Goal: Information Seeking & Learning: Learn about a topic

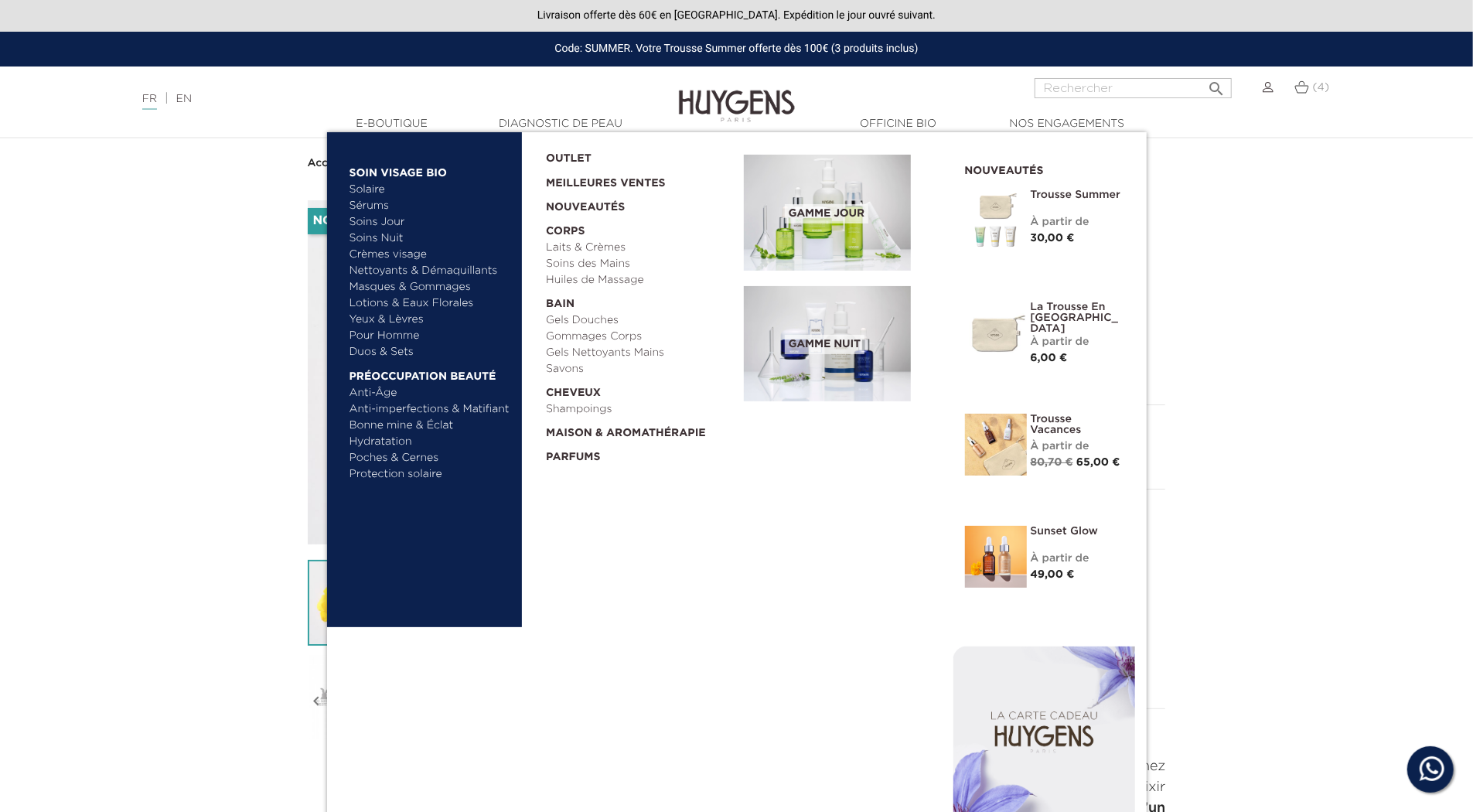
click at [395, 246] on link "Crèmes visage" at bounding box center [430, 254] width 162 height 17
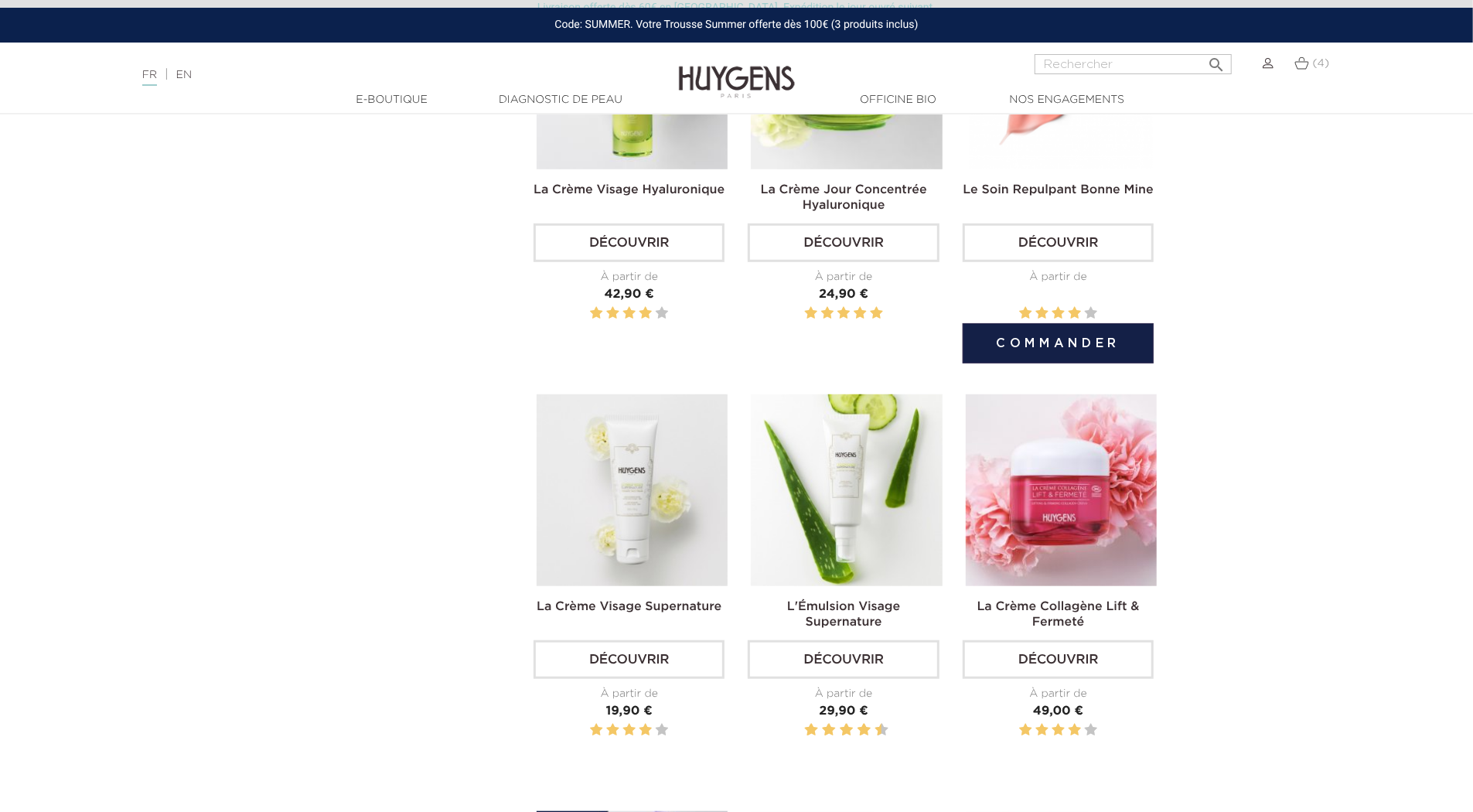
scroll to position [784, 0]
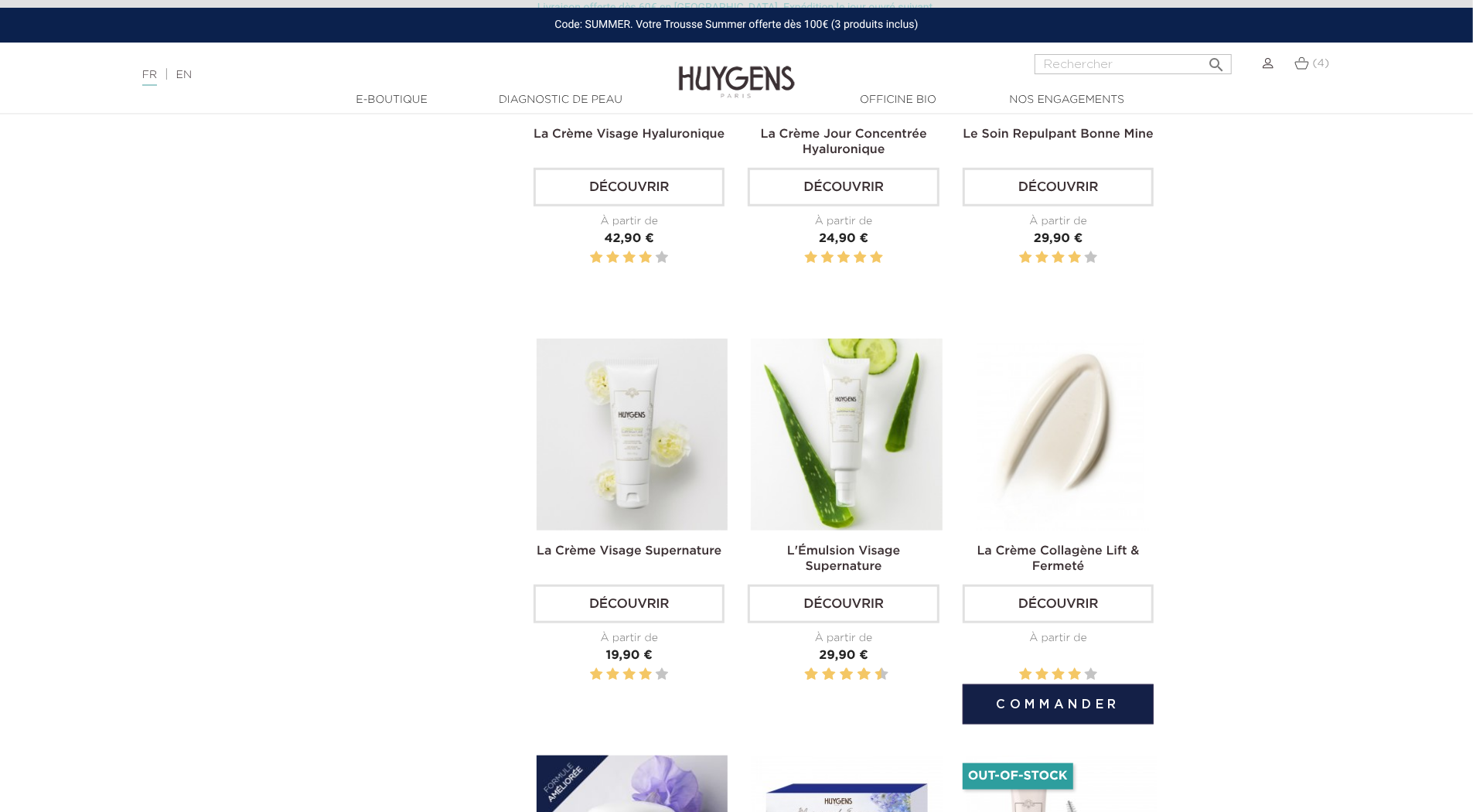
click at [1076, 456] on img at bounding box center [1061, 434] width 191 height 190
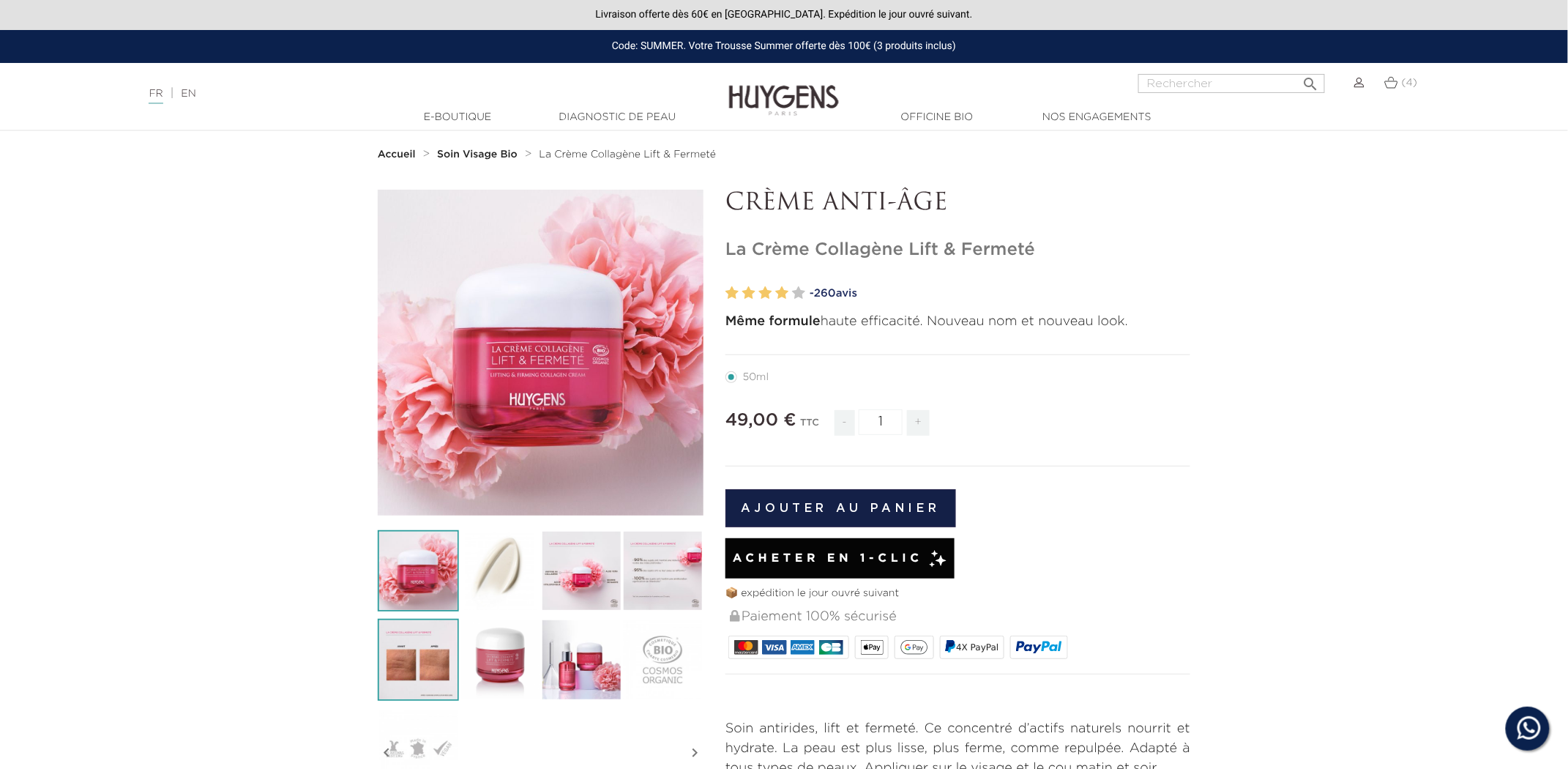
click at [408, 656] on img at bounding box center [418, 658] width 81 height 81
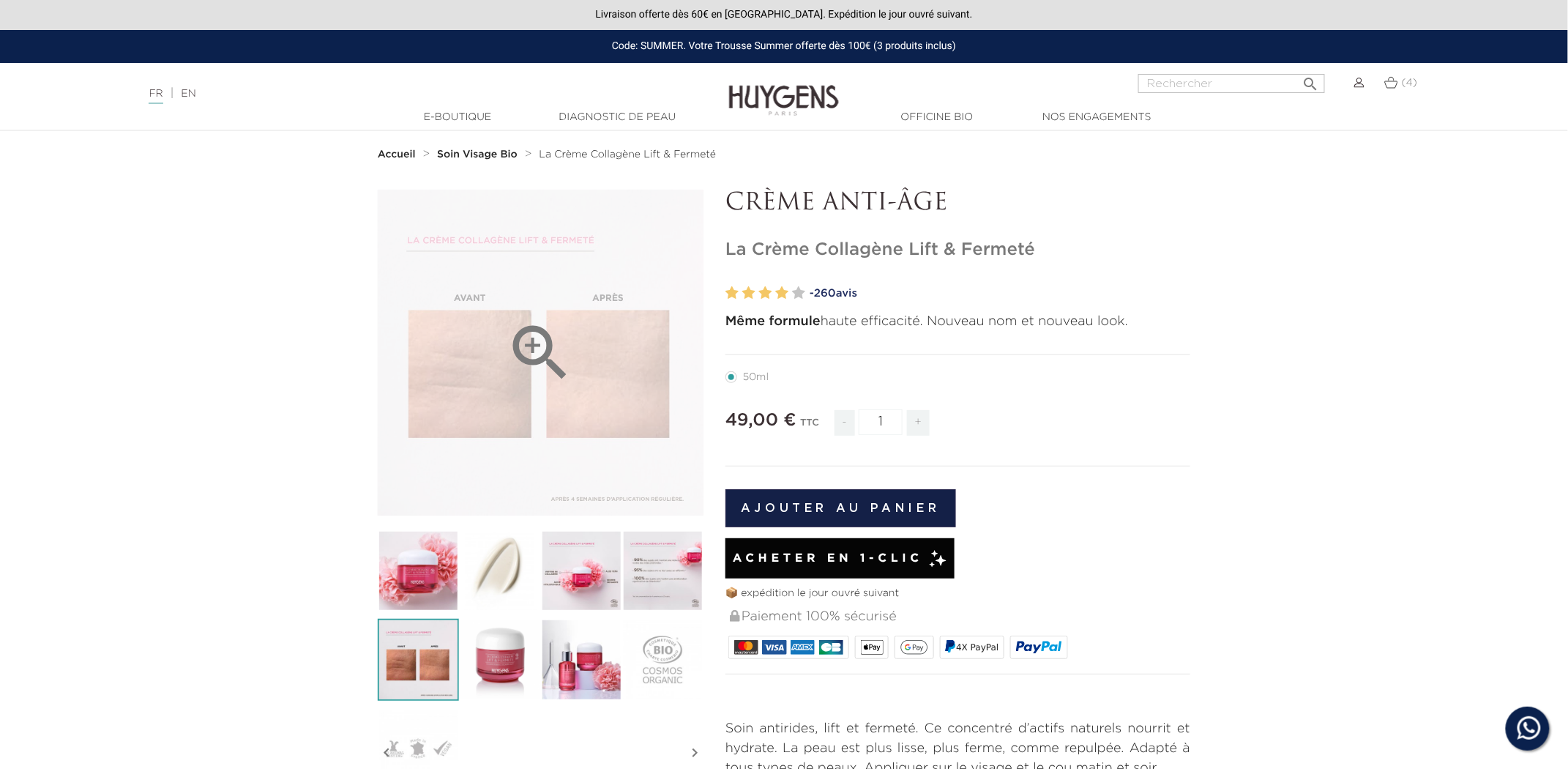
click at [379, 457] on div "" at bounding box center [540, 352] width 326 height 325
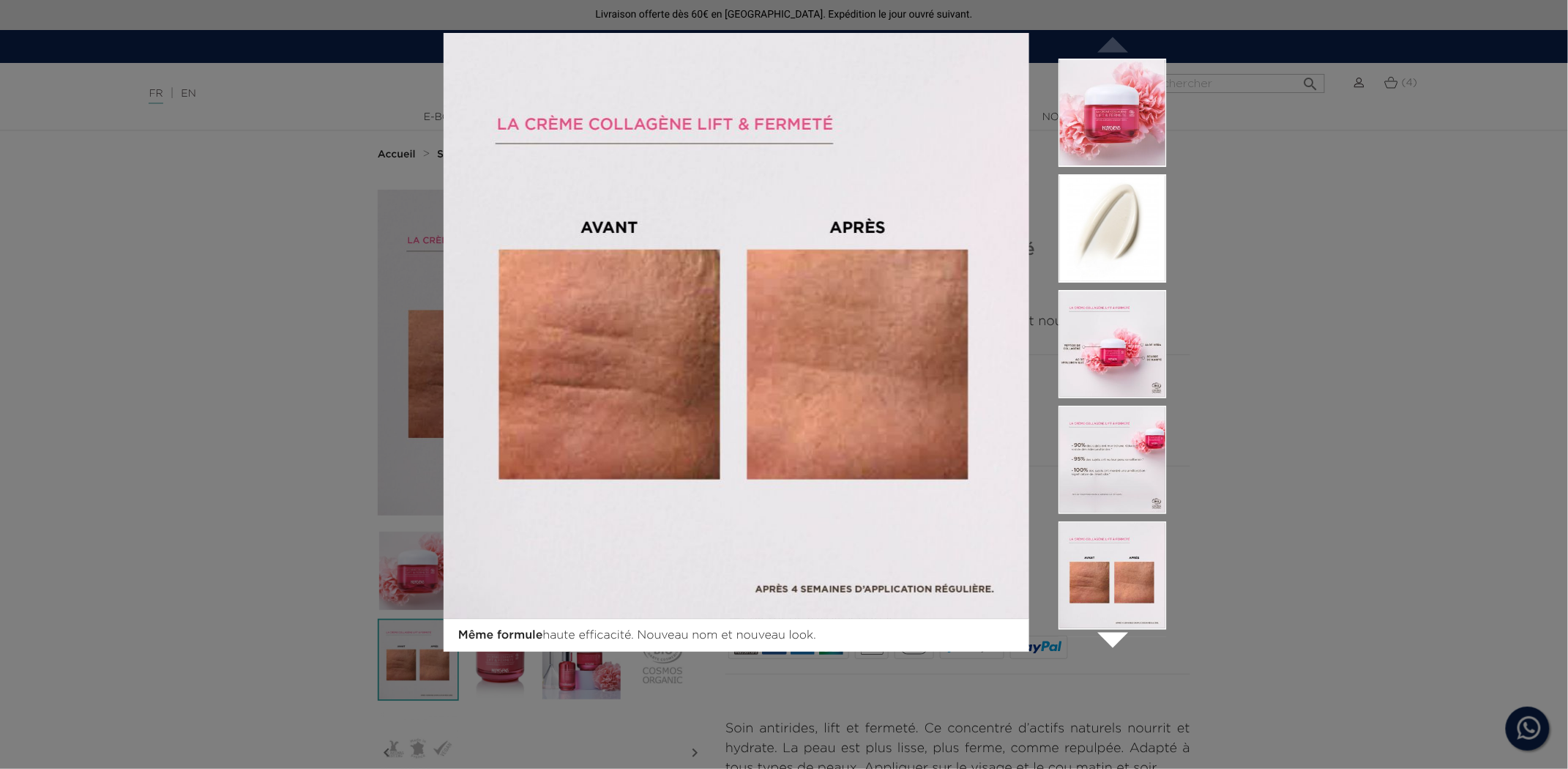
click at [1116, 639] on icon "" at bounding box center [1112, 638] width 73 height 73
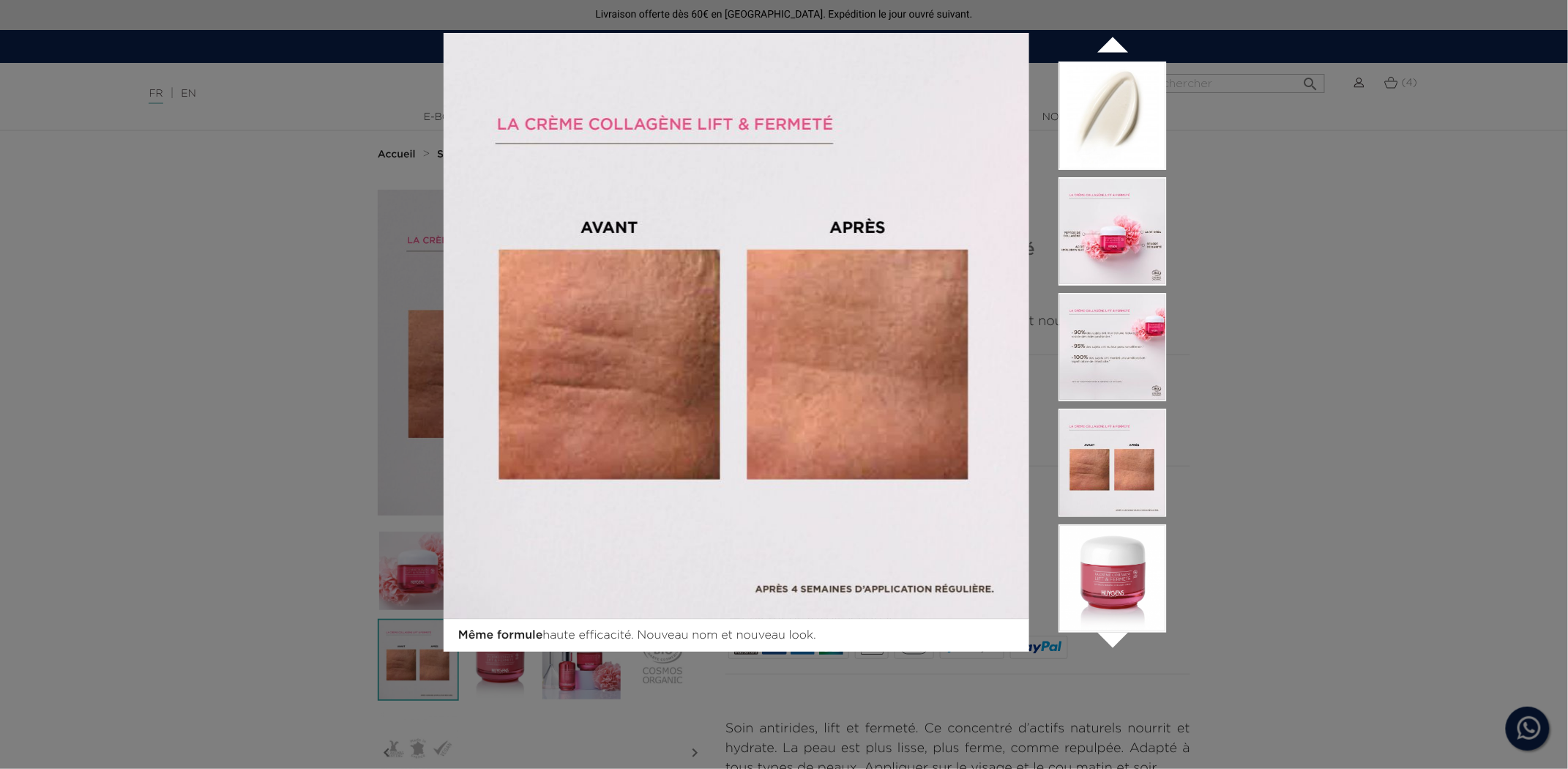
click at [1116, 639] on icon "" at bounding box center [1112, 638] width 73 height 73
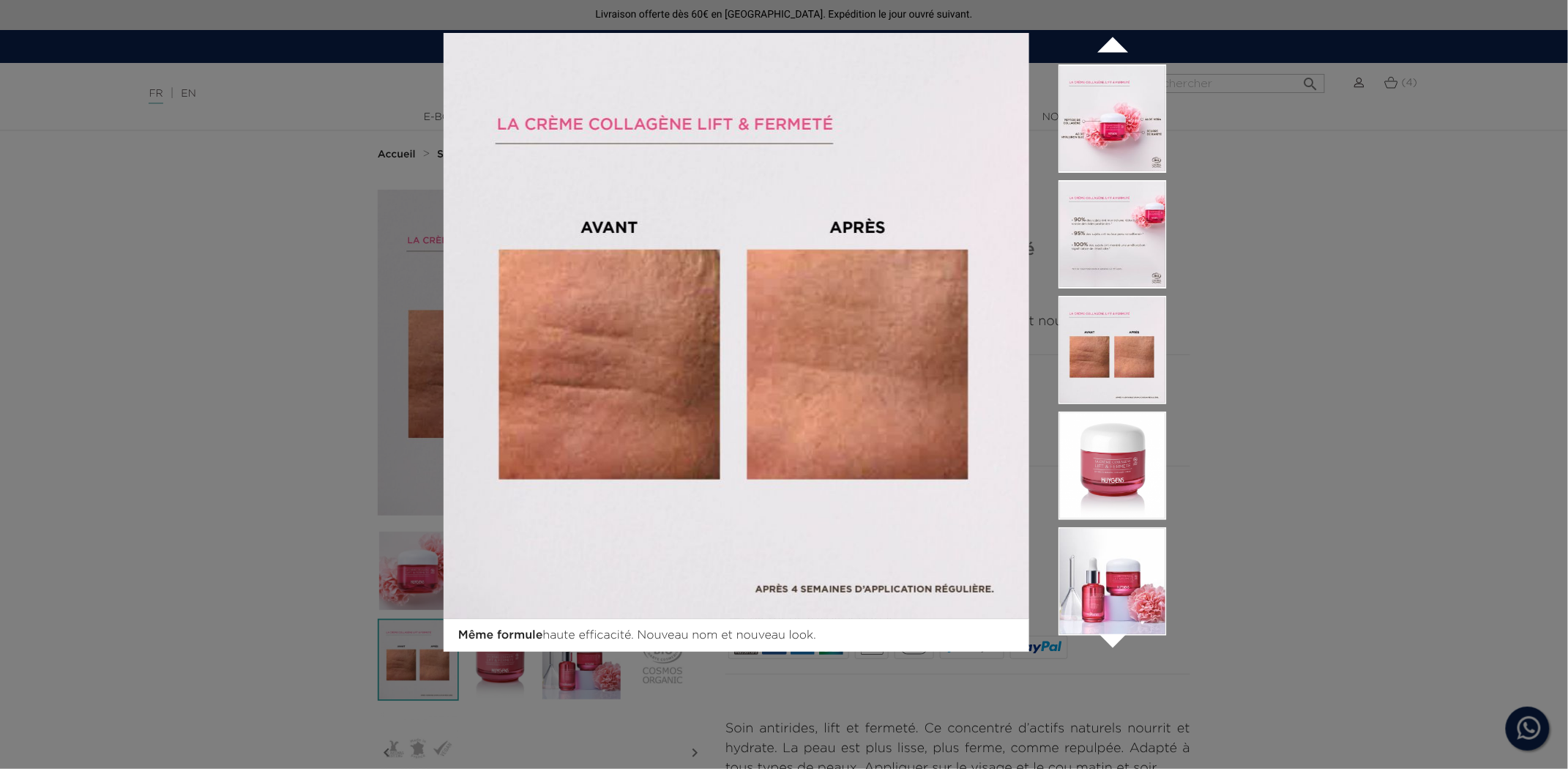
click at [1116, 639] on icon "" at bounding box center [1112, 638] width 73 height 73
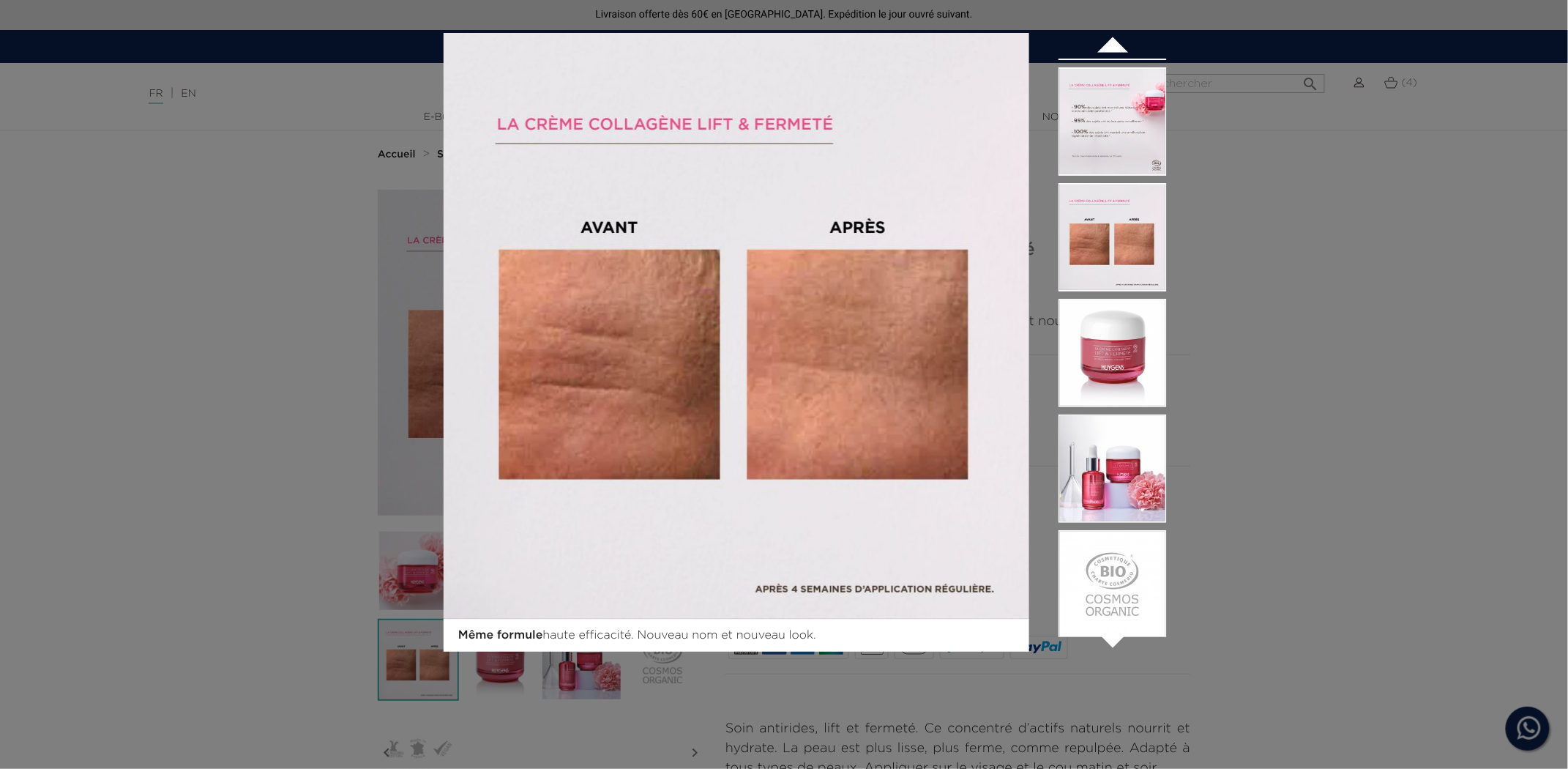
click at [1116, 639] on icon "" at bounding box center [1112, 638] width 73 height 73
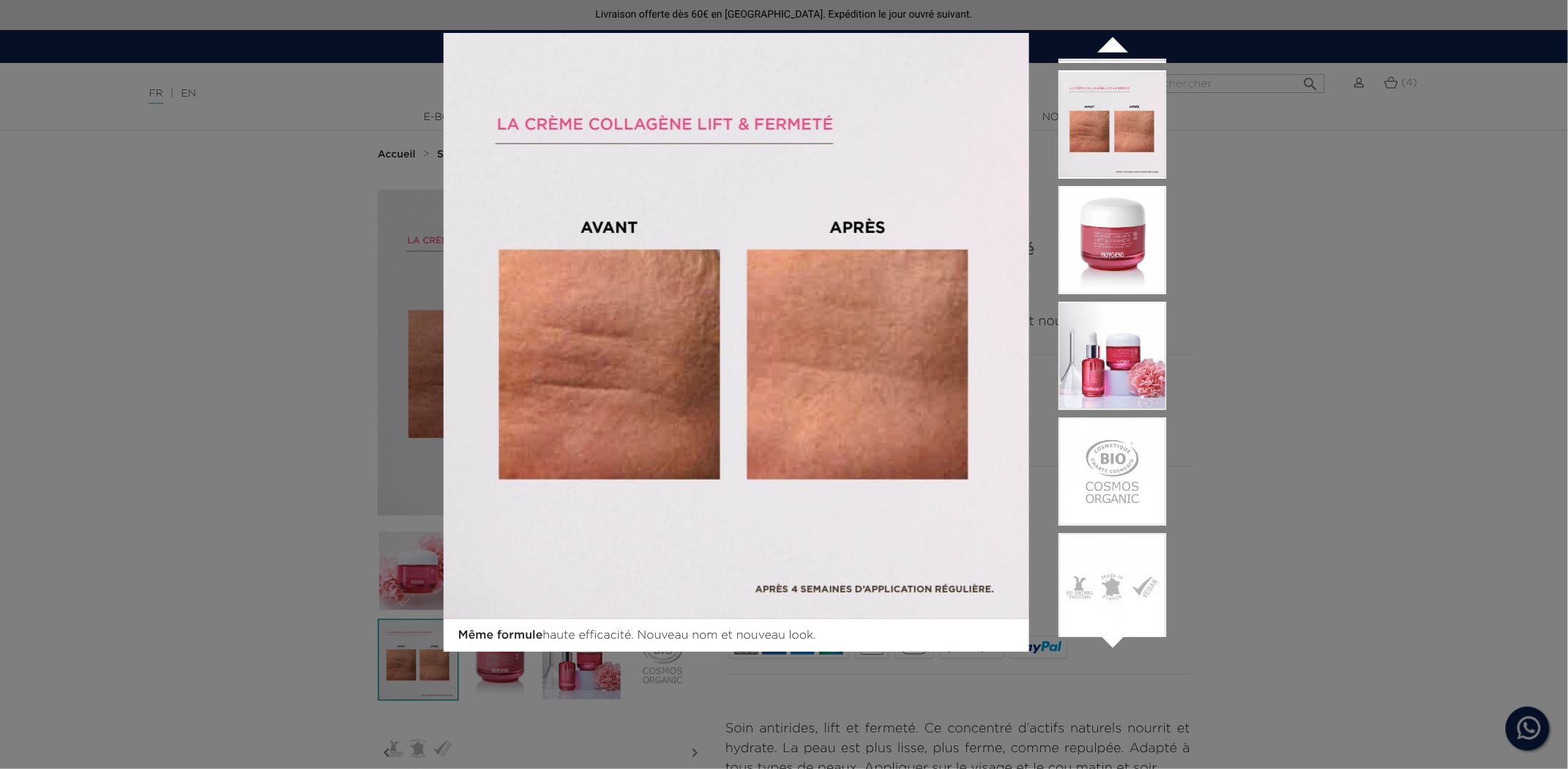
click at [1116, 639] on icon "" at bounding box center [1112, 638] width 73 height 73
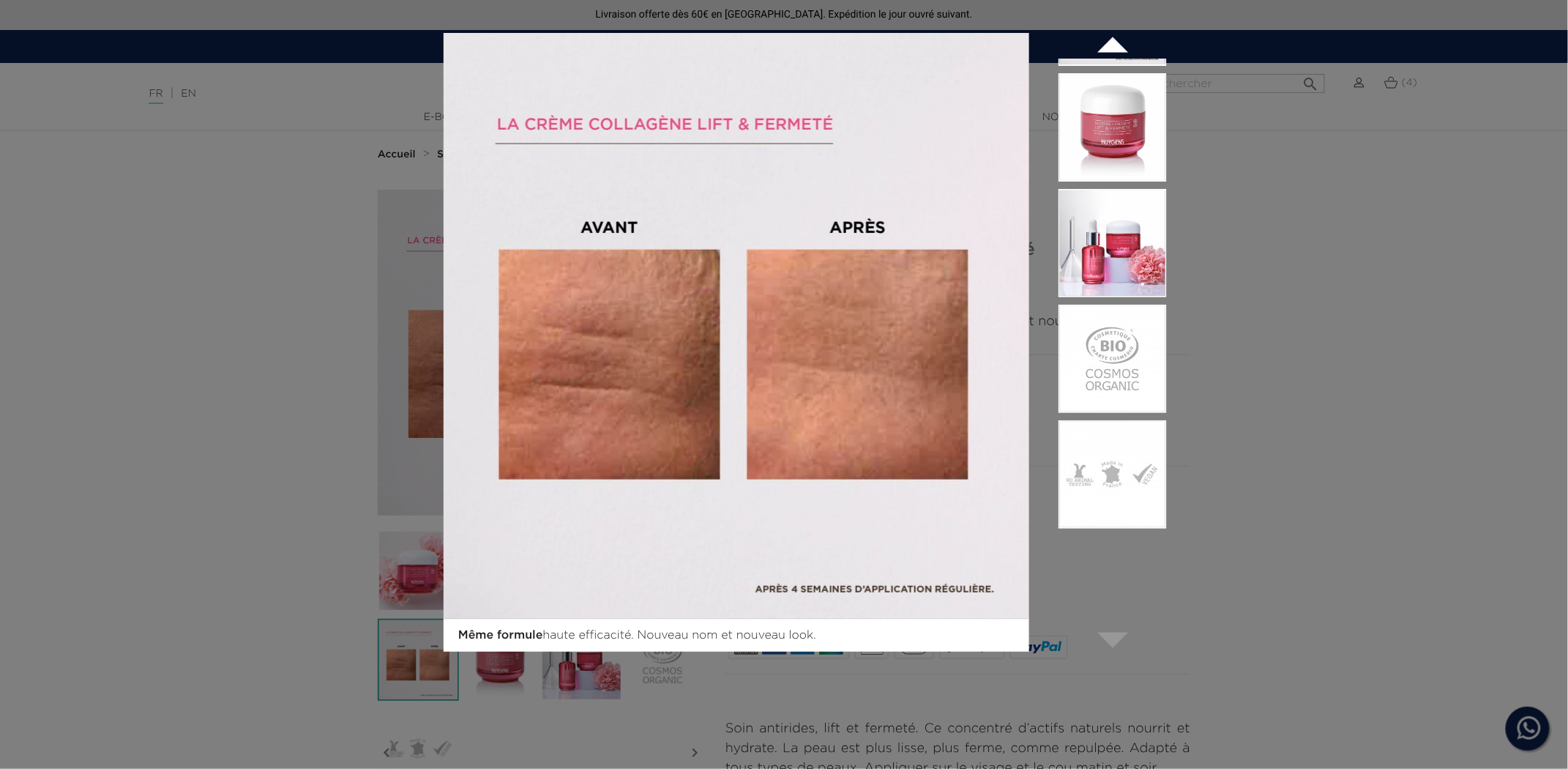
click at [1120, 44] on icon "" at bounding box center [1112, 46] width 73 height 73
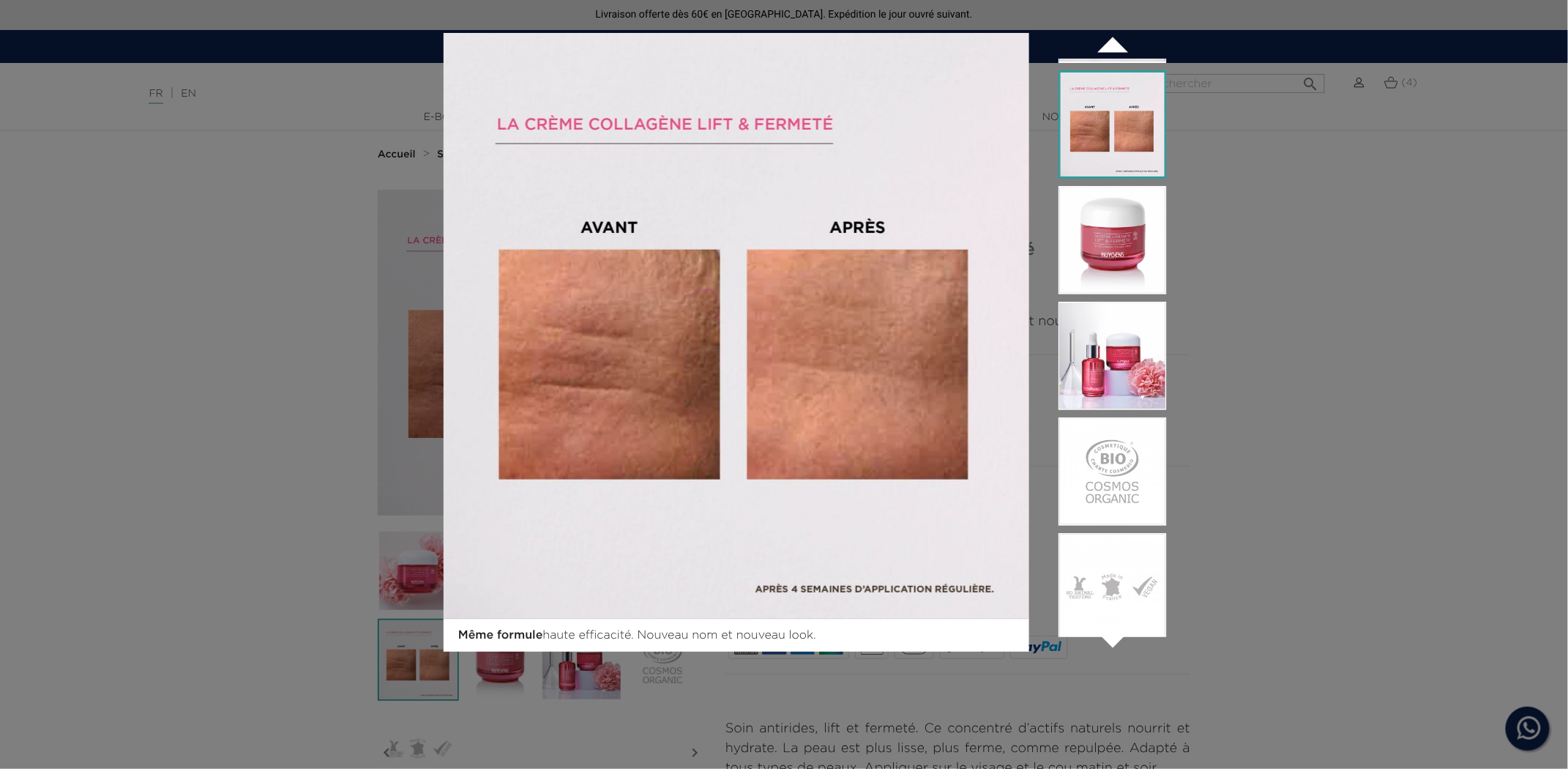
click at [1121, 115] on img at bounding box center [1113, 125] width 109 height 109
click at [362, 104] on div "Même formule haute efficacité. Nouveau nom et nouveau look.  " at bounding box center [784, 384] width 1568 height 769
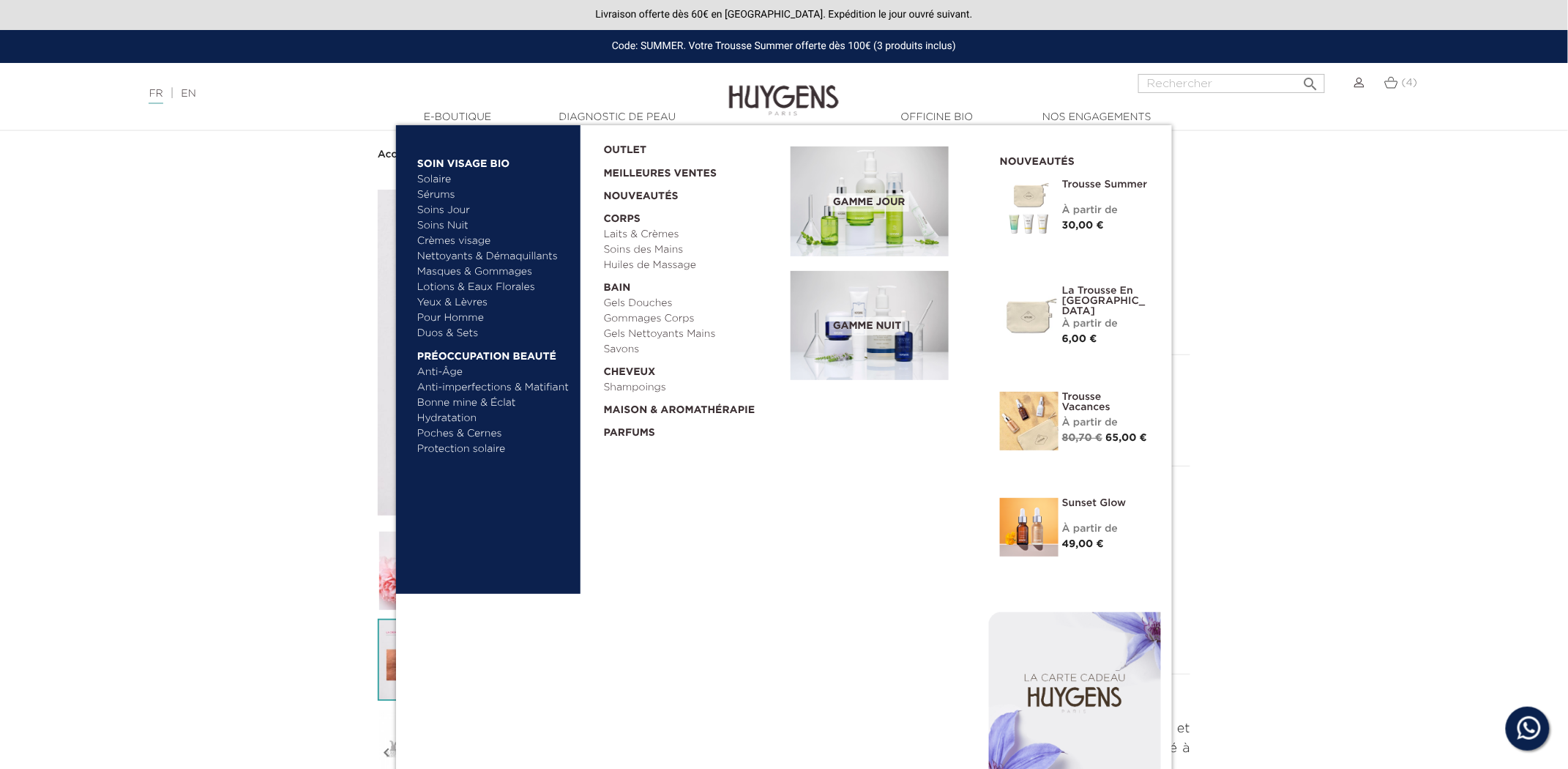
click at [449, 295] on link "Yeux & Lèvres" at bounding box center [494, 302] width 153 height 16
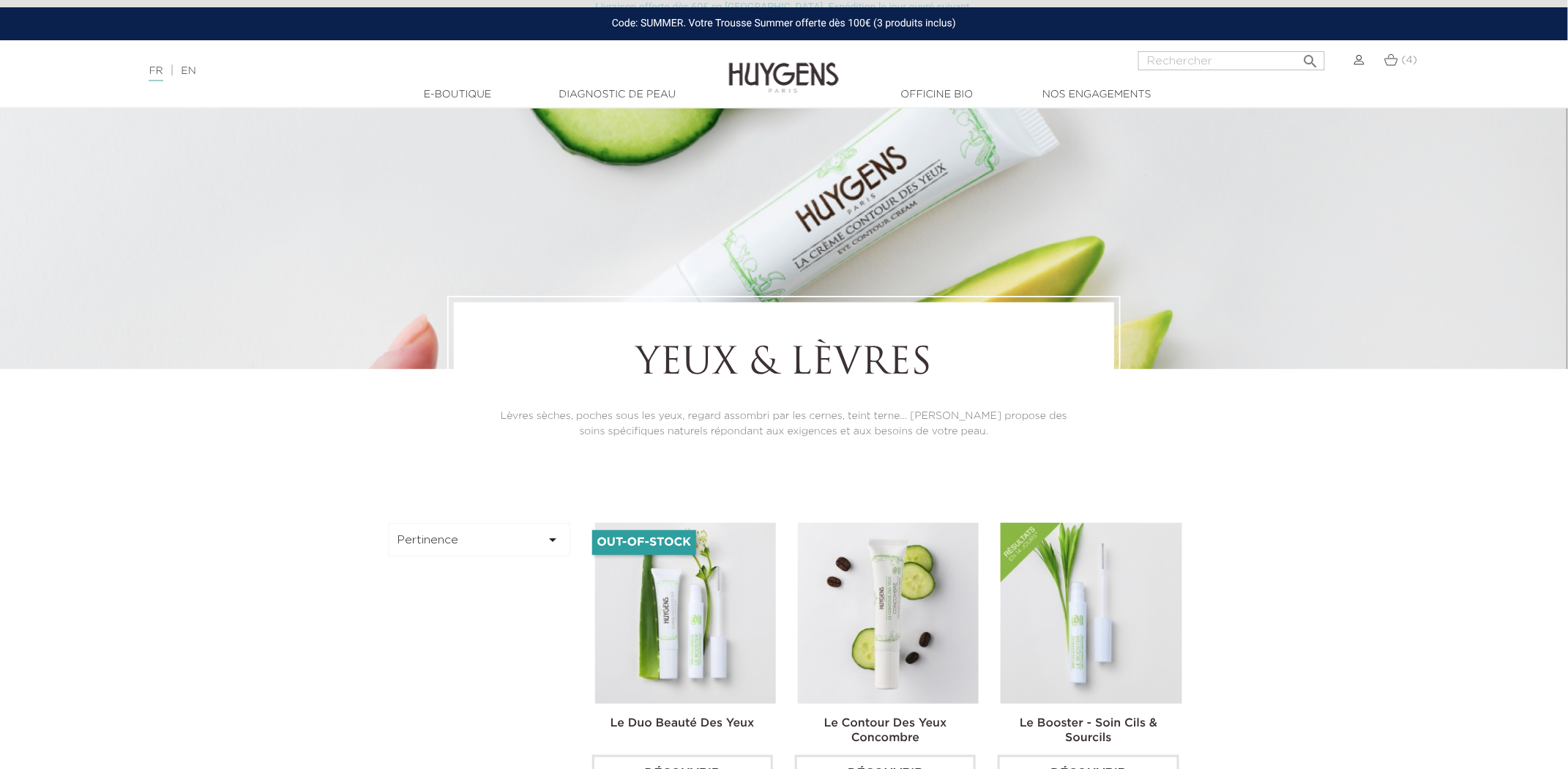
scroll to position [184, 0]
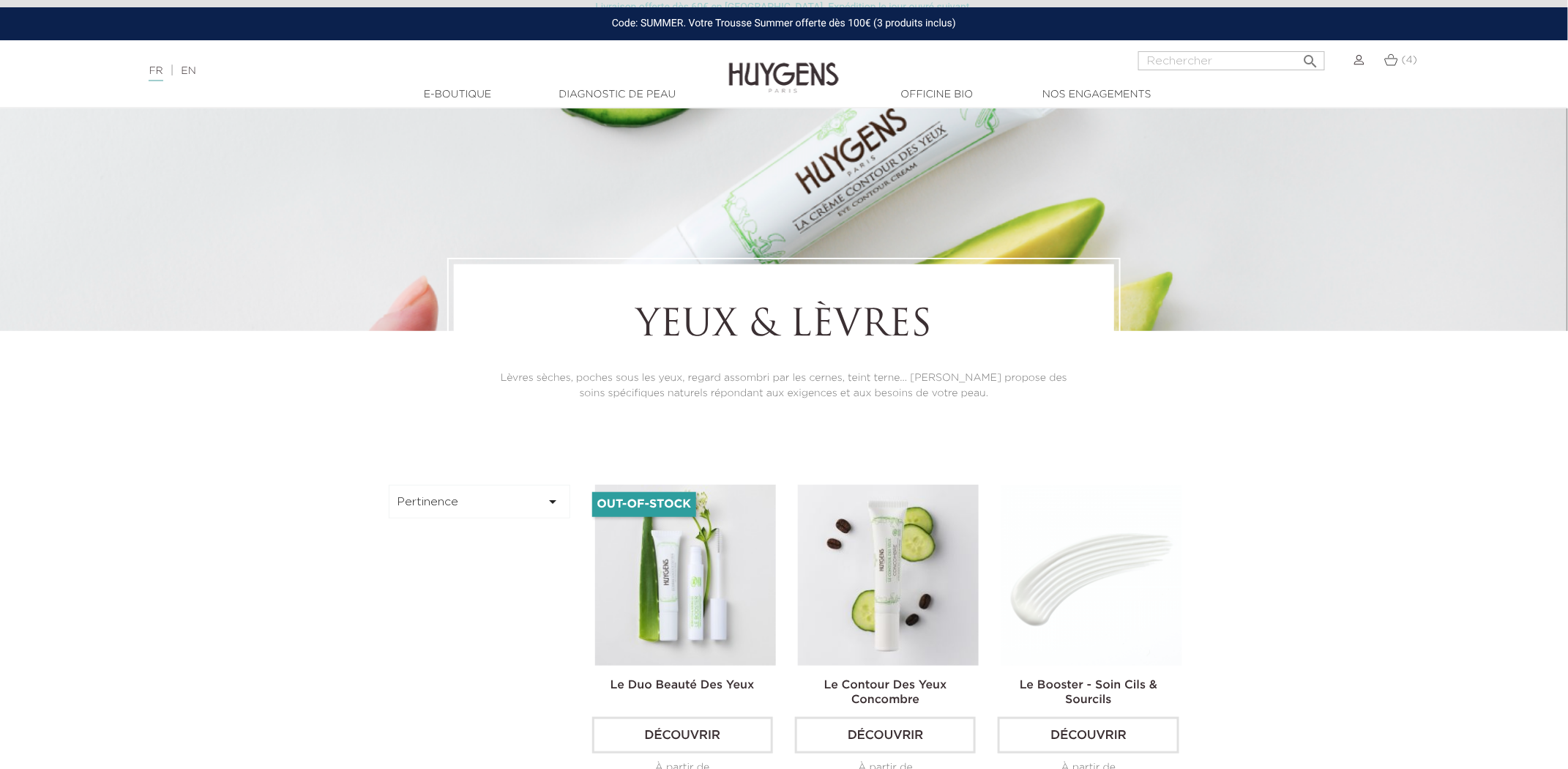
click at [1064, 583] on img at bounding box center [1091, 575] width 180 height 180
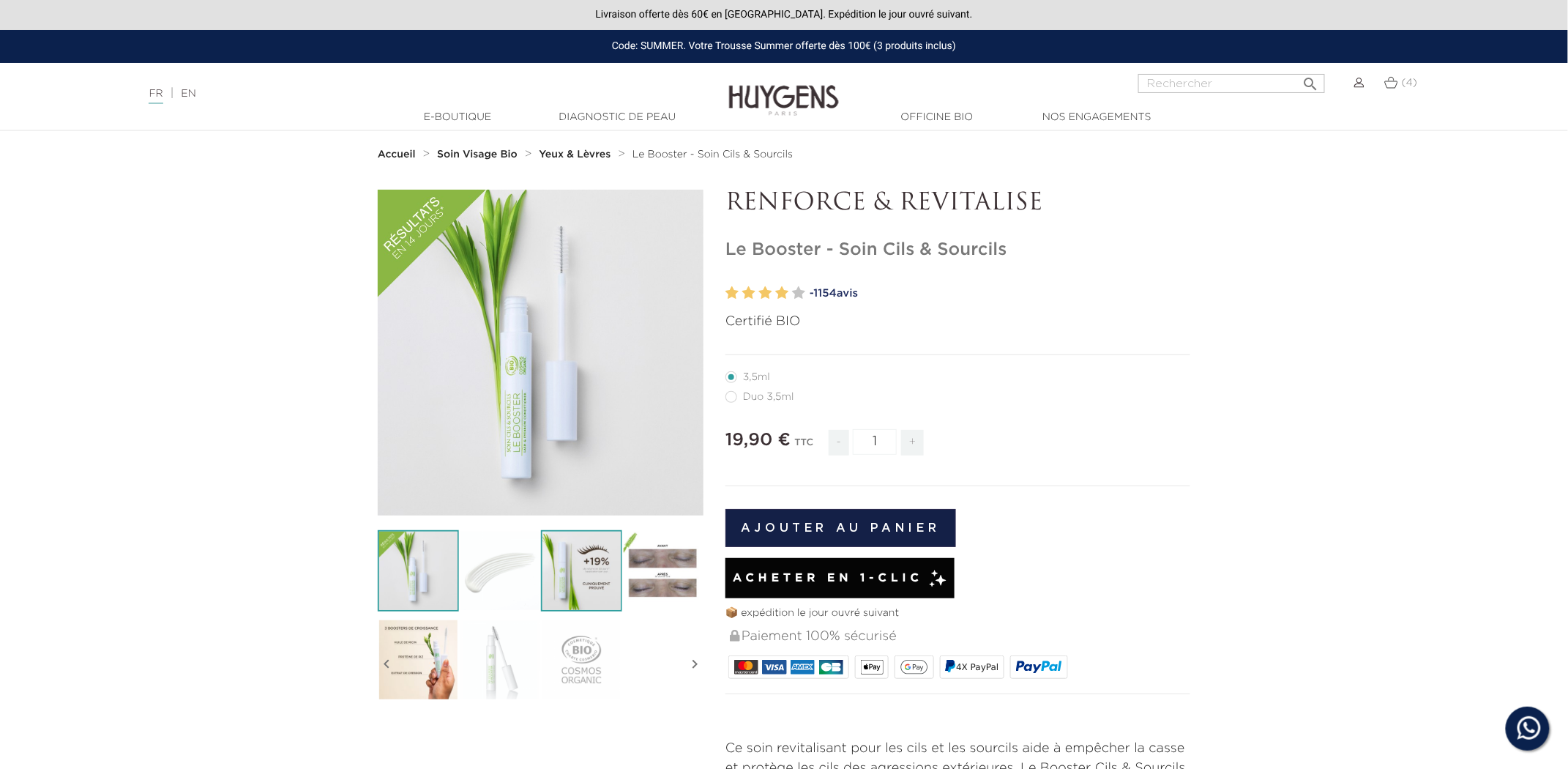
click at [573, 553] on img at bounding box center [581, 570] width 81 height 81
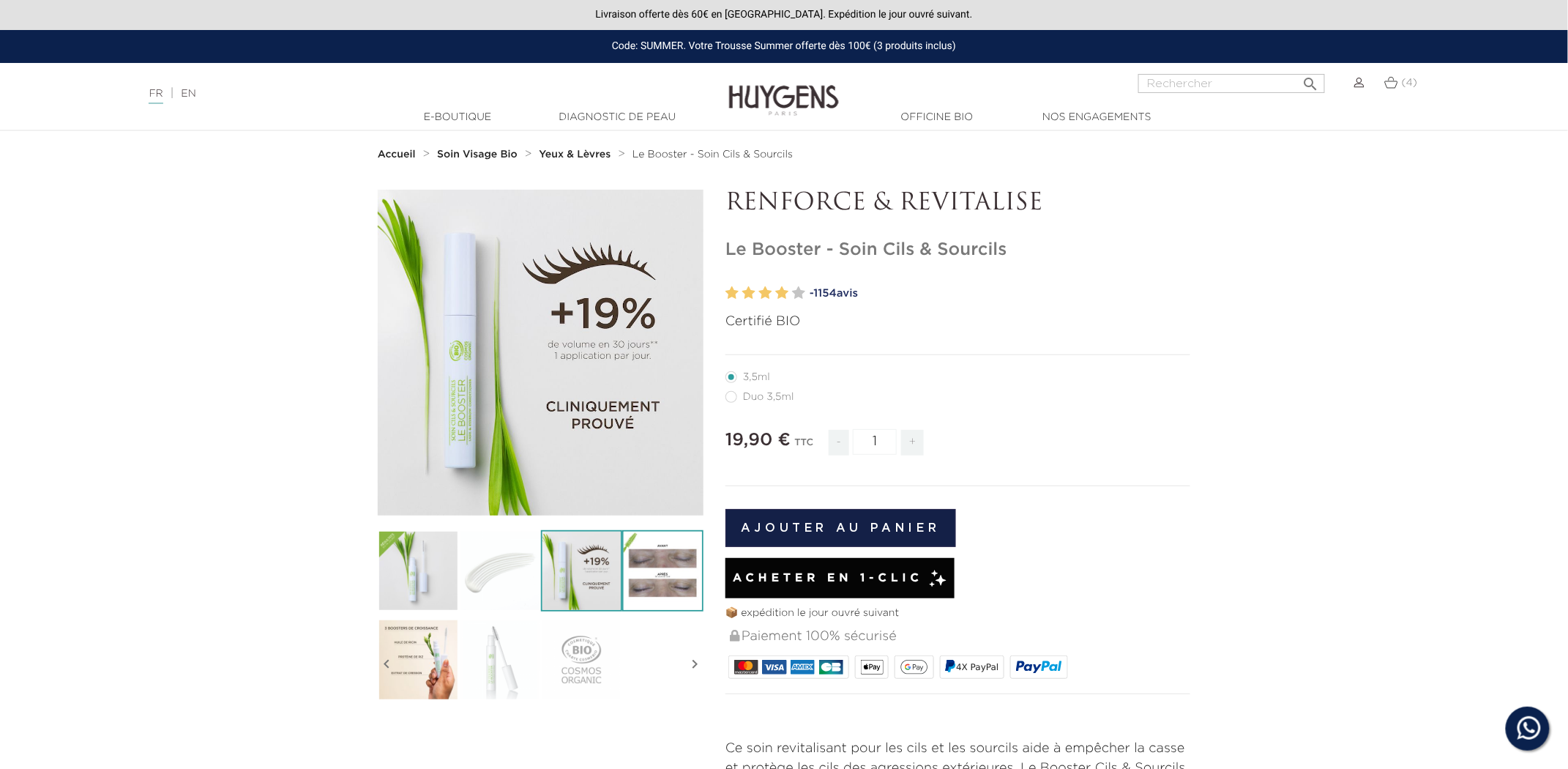
click at [655, 556] on img at bounding box center [662, 570] width 81 height 81
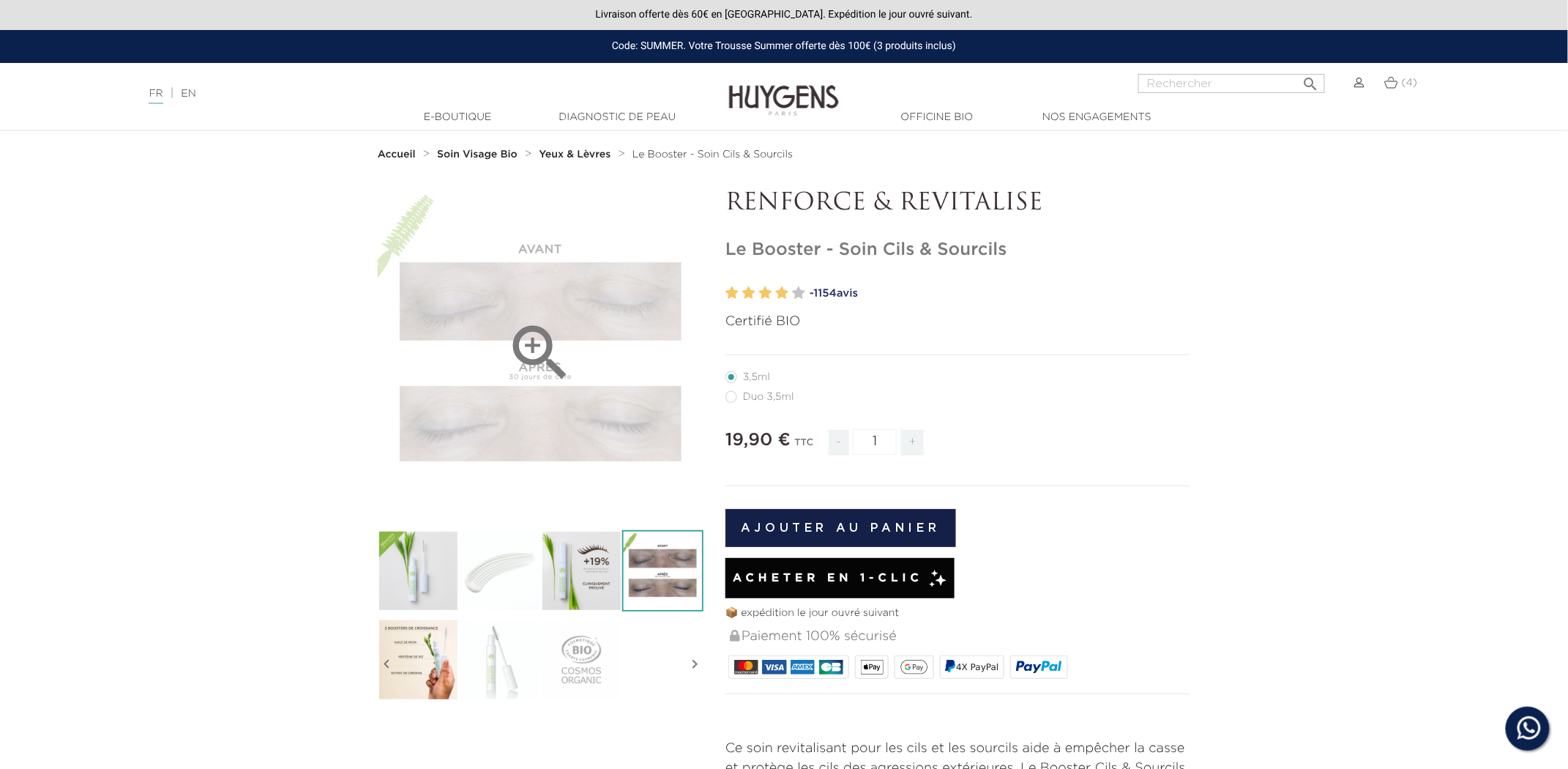
click at [625, 422] on div "" at bounding box center [540, 352] width 326 height 325
